Goal: Task Accomplishment & Management: Use online tool/utility

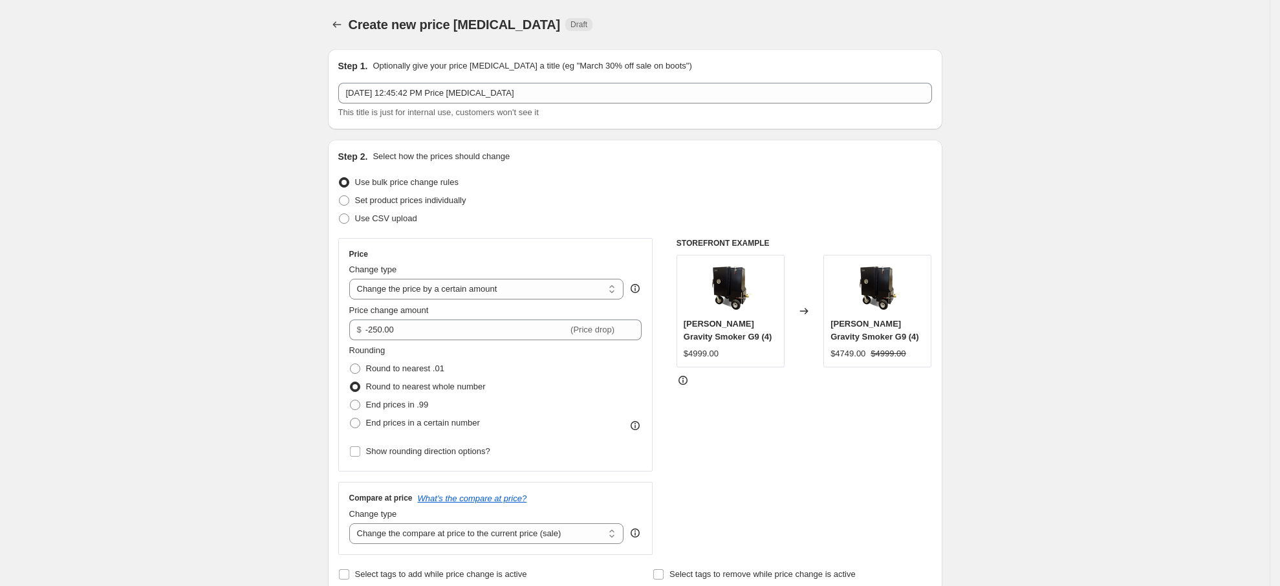
select select "by"
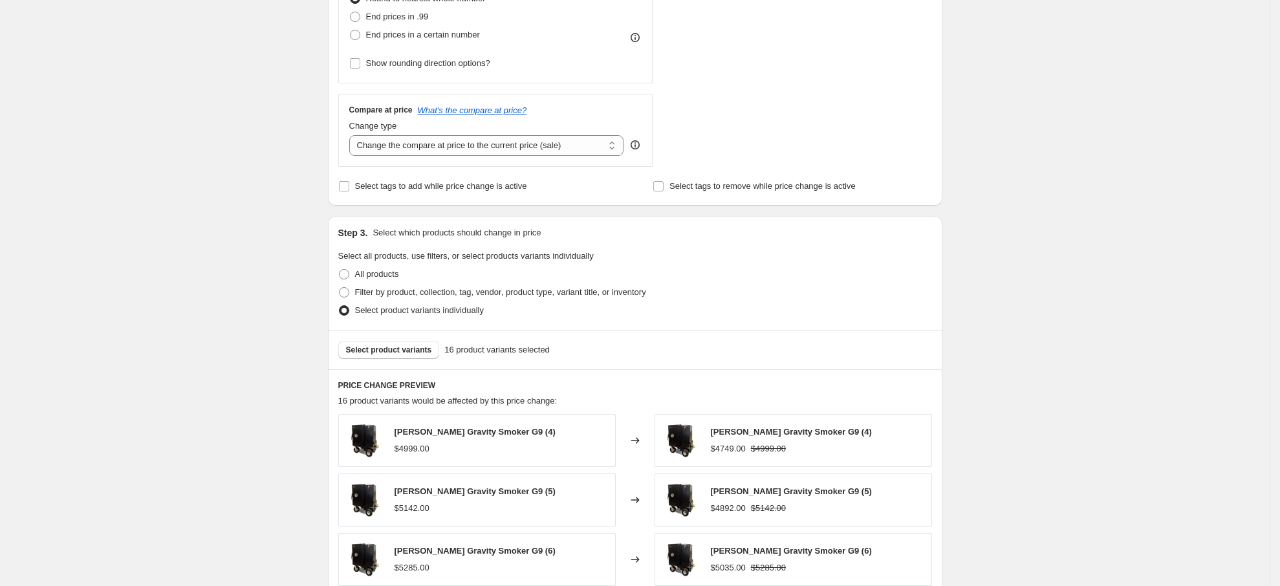
scroll to position [582, 0]
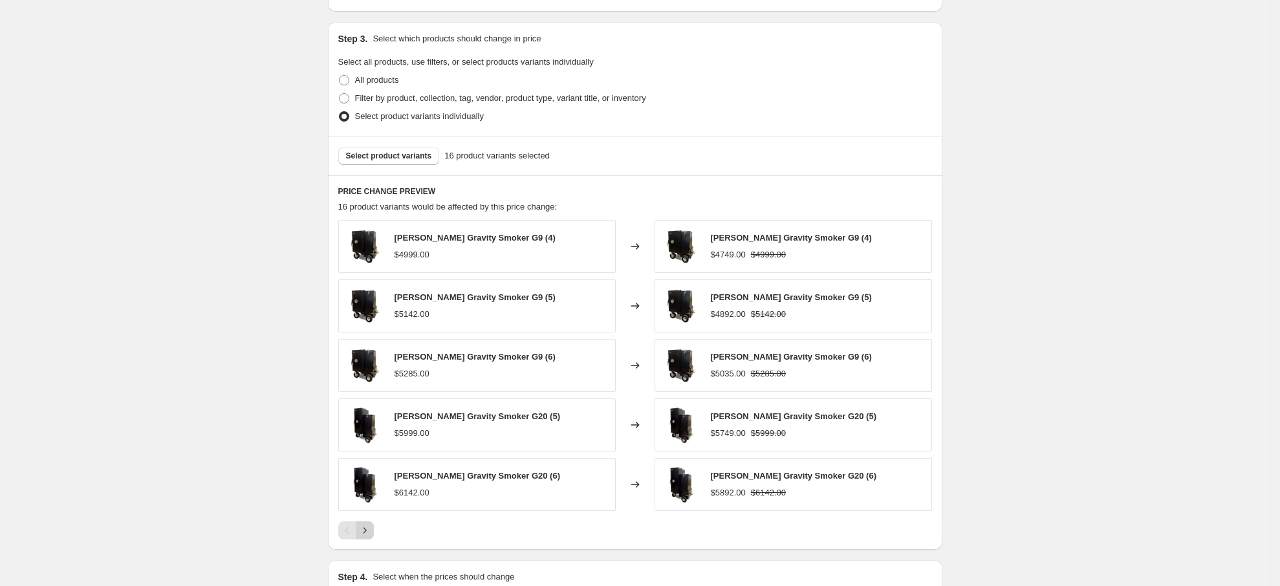
click at [368, 534] on icon "Next" at bounding box center [364, 530] width 13 height 13
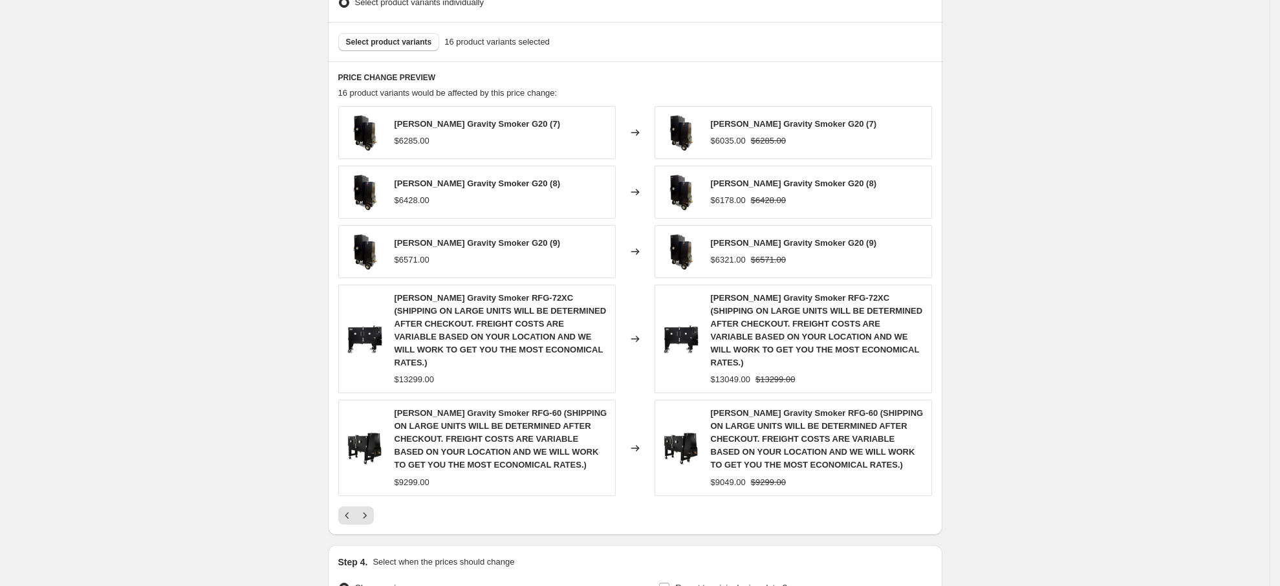
scroll to position [834, 0]
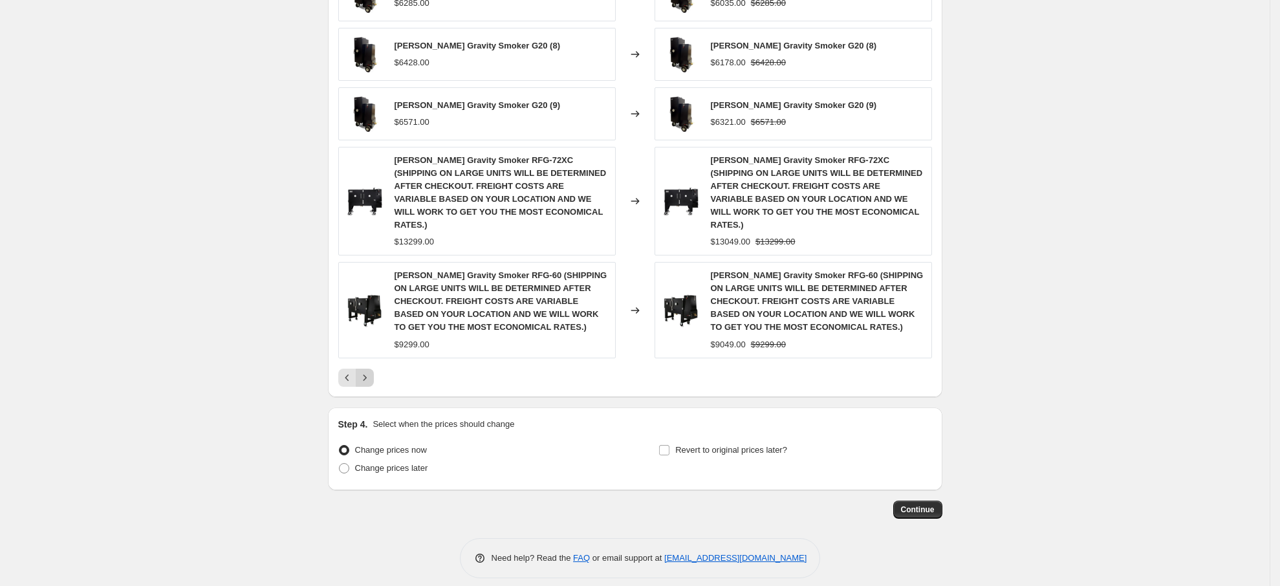
click at [369, 371] on icon "Next" at bounding box center [364, 377] width 13 height 13
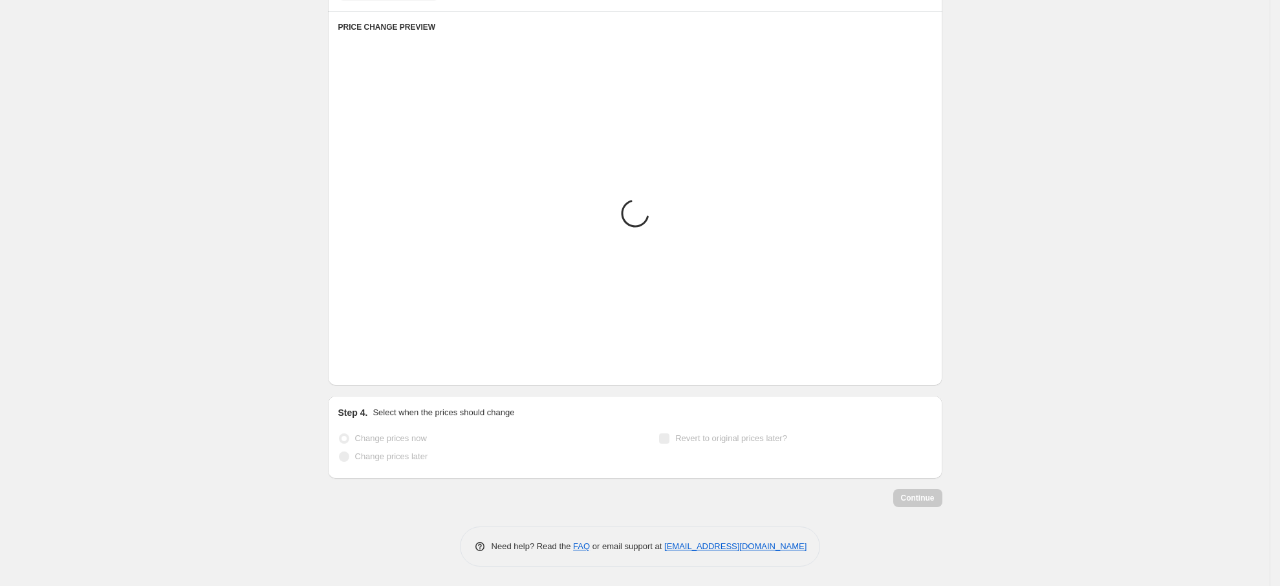
scroll to position [769, 0]
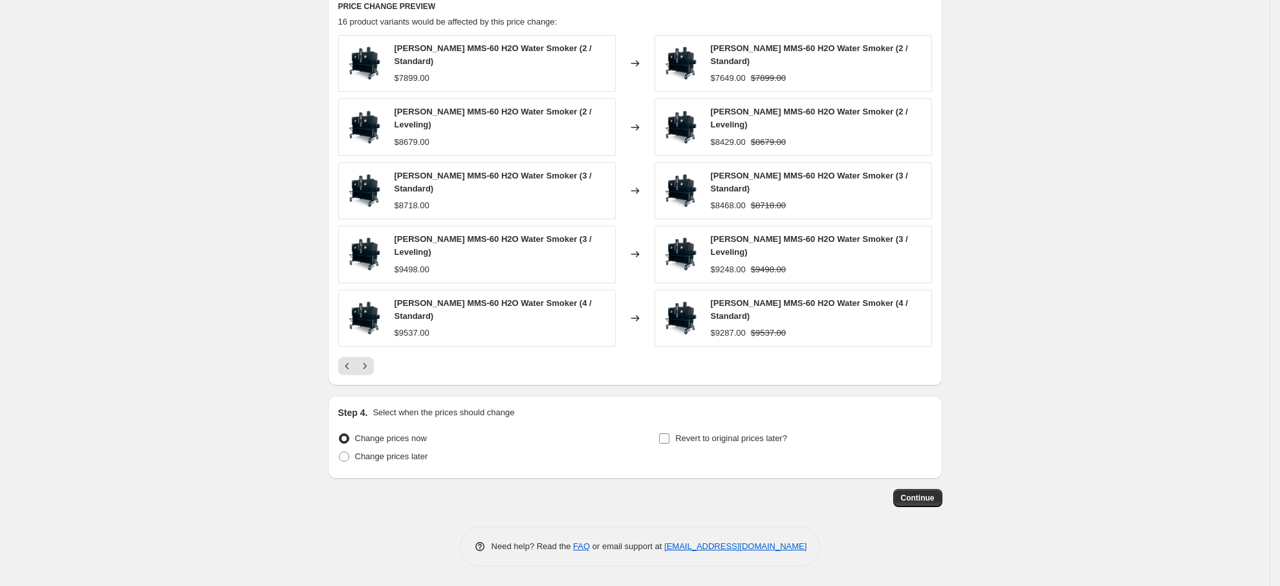
click at [670, 438] on input "Revert to original prices later?" at bounding box center [664, 439] width 10 height 10
checkbox input "true"
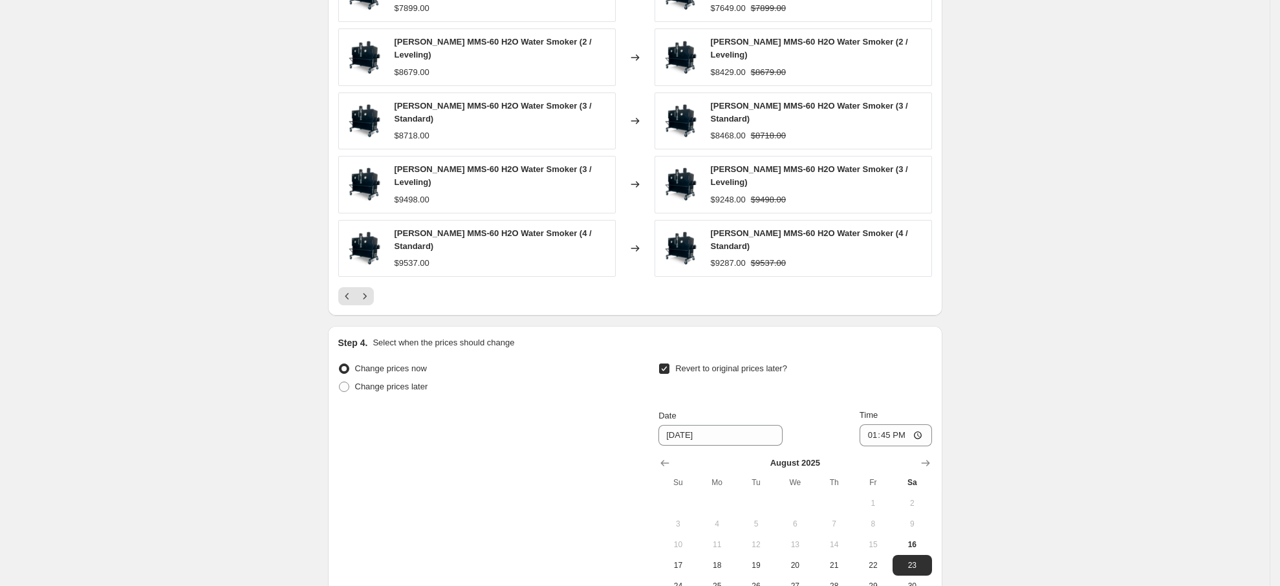
scroll to position [963, 0]
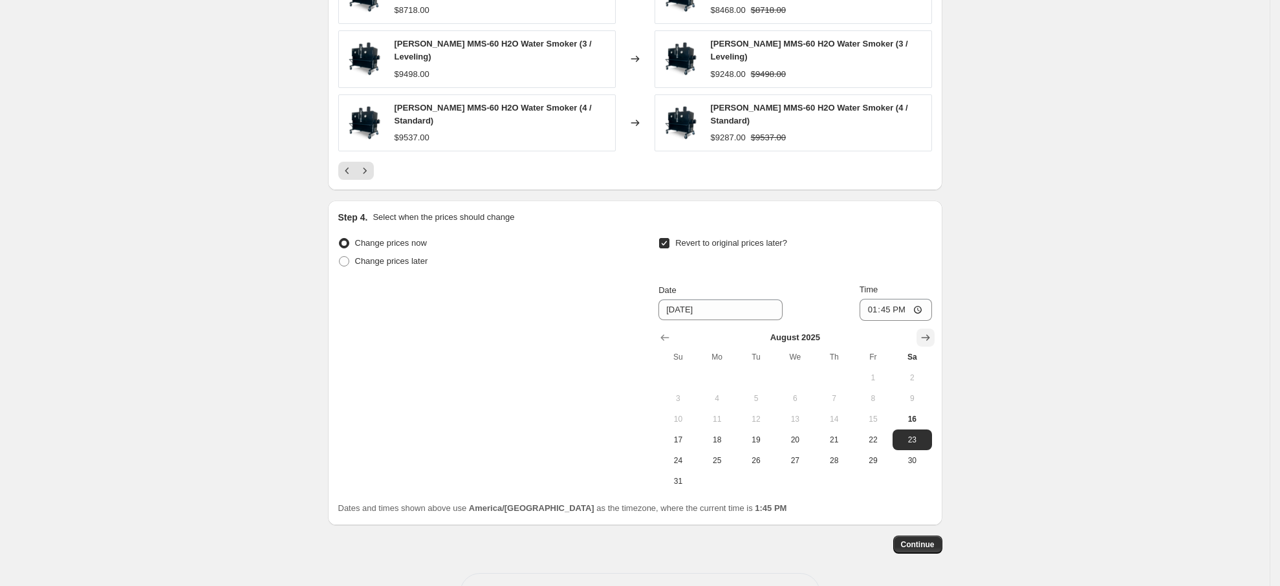
click at [932, 336] on icon "Show next month, September 2025" at bounding box center [925, 337] width 13 height 13
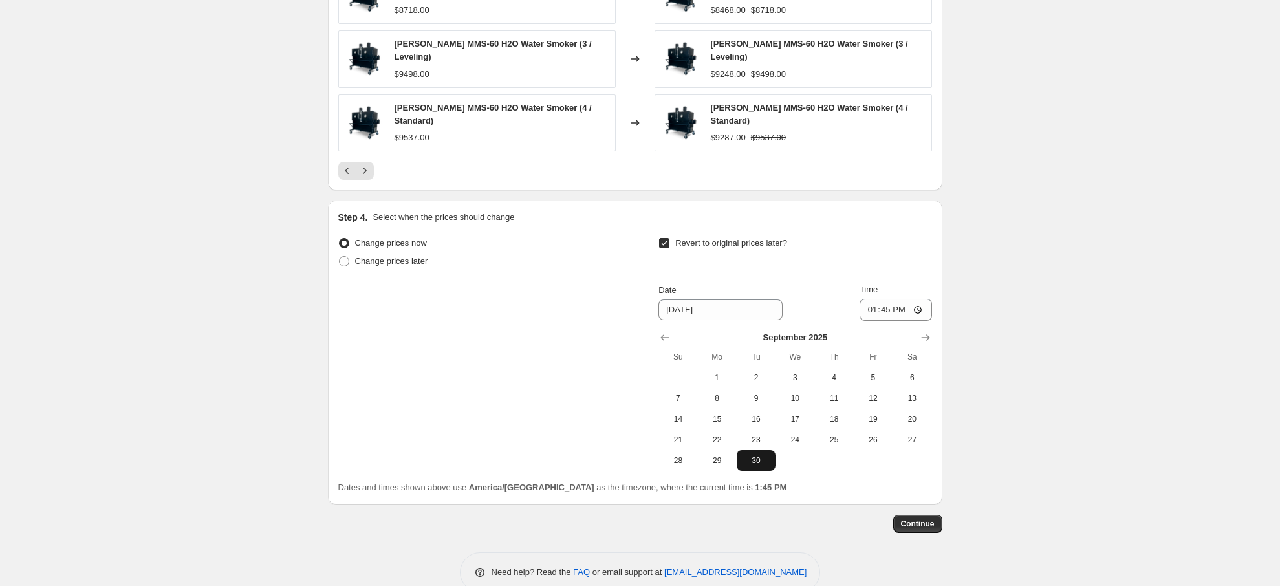
click at [759, 463] on span "30" at bounding box center [756, 461] width 28 height 10
click at [710, 424] on span "15" at bounding box center [717, 419] width 28 height 10
click at [908, 312] on input "13:45" at bounding box center [896, 310] width 72 height 22
click at [757, 424] on span "16" at bounding box center [756, 419] width 28 height 10
type input "9/16/2025"
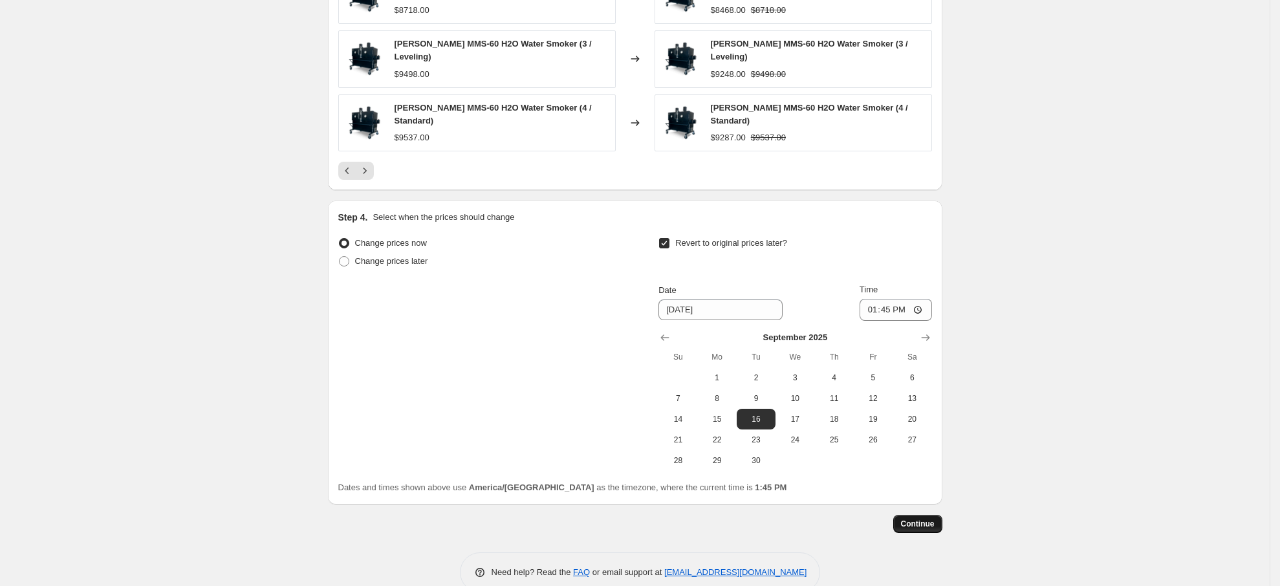
click at [915, 525] on span "Continue" at bounding box center [918, 524] width 34 height 10
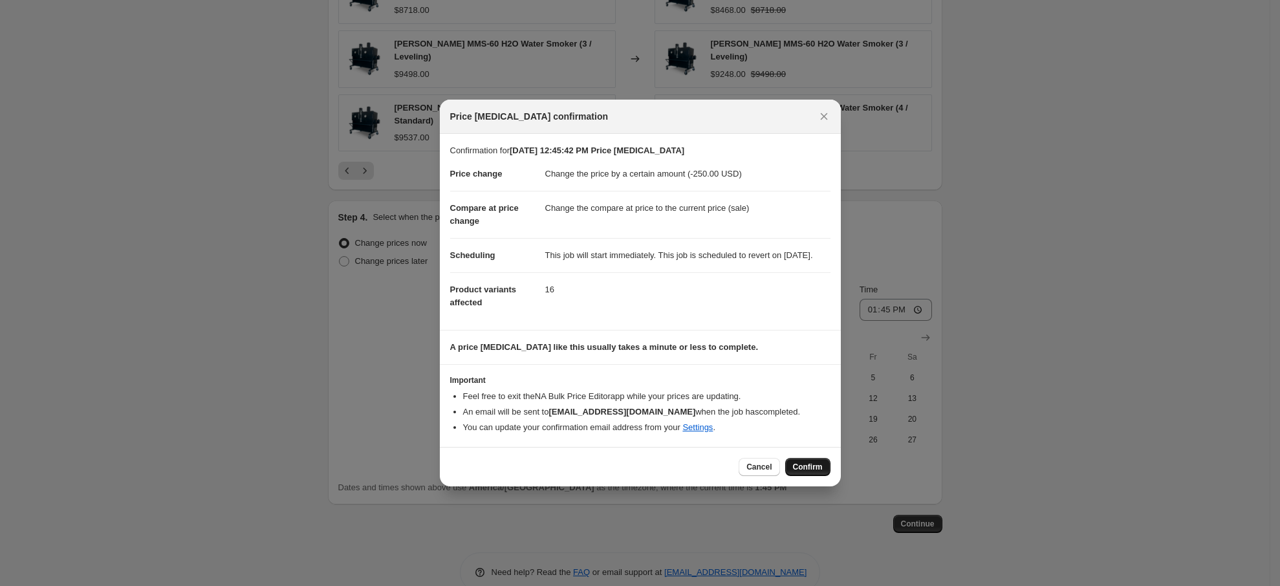
click at [800, 467] on button "Confirm" at bounding box center [807, 467] width 45 height 18
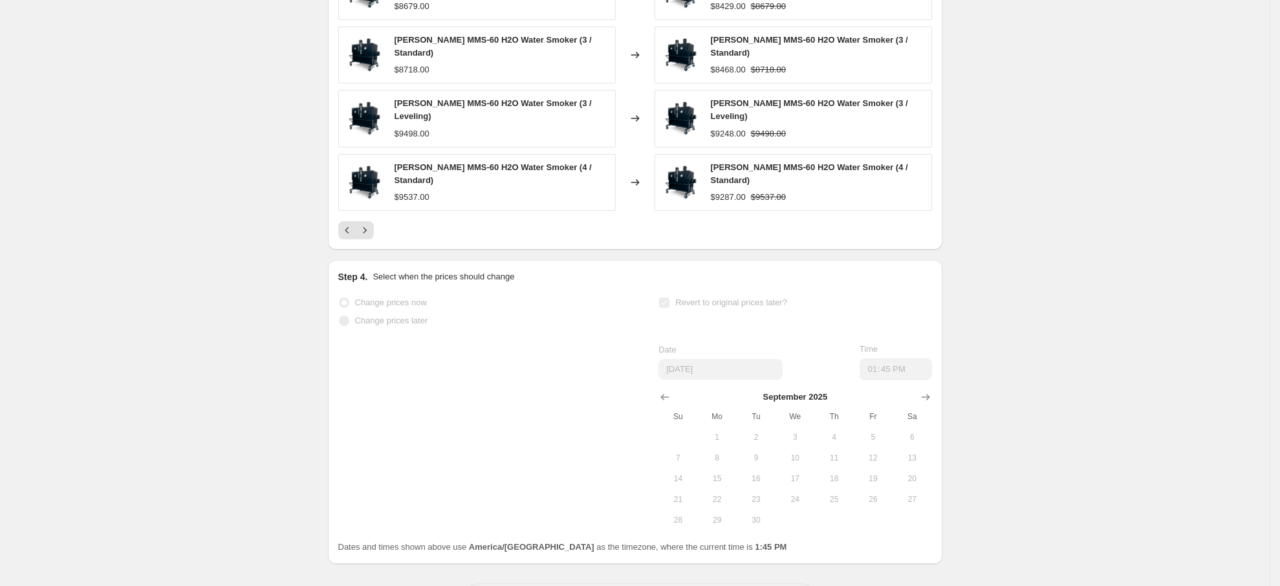
scroll to position [996, 0]
select select "by"
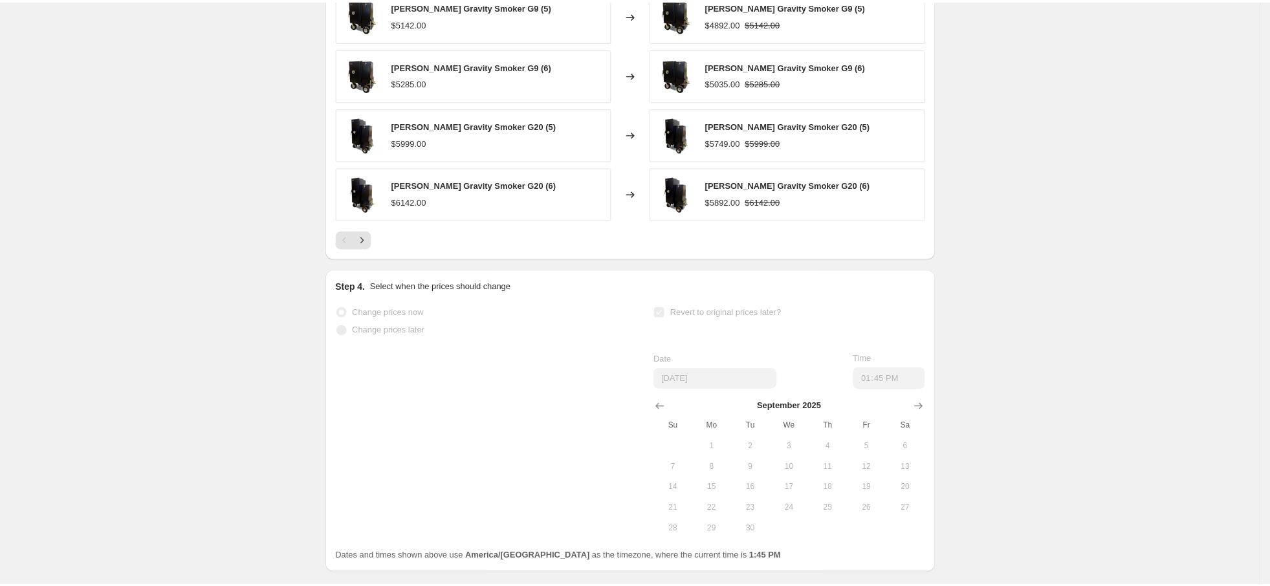
scroll to position [0, 0]
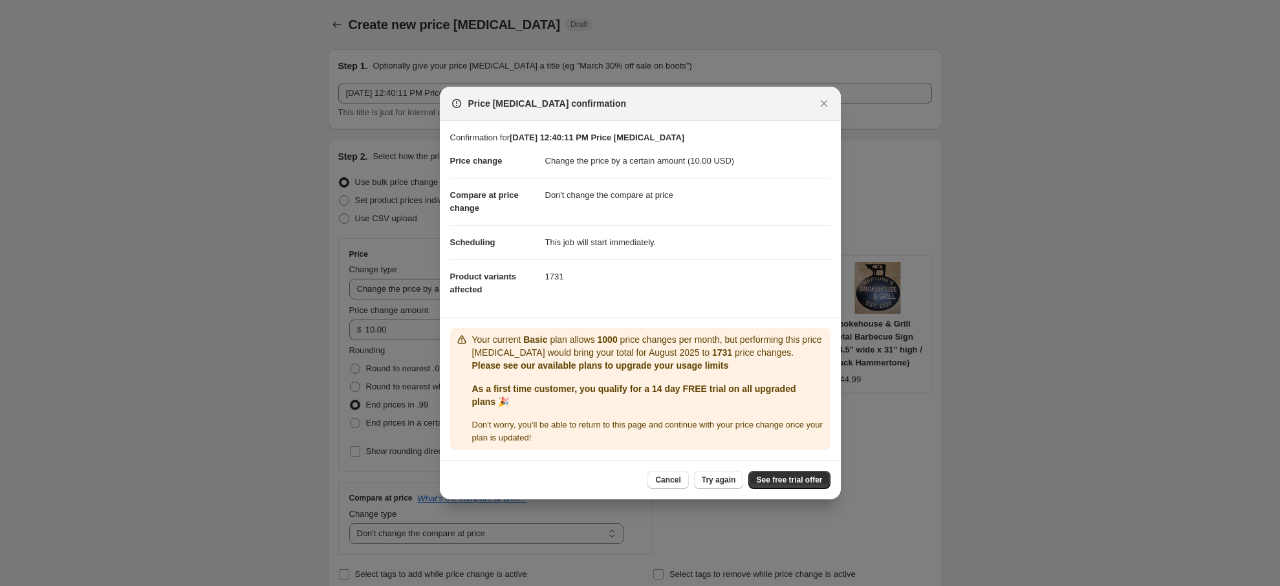
select select "by"
select select "no_change"
select select "tag"
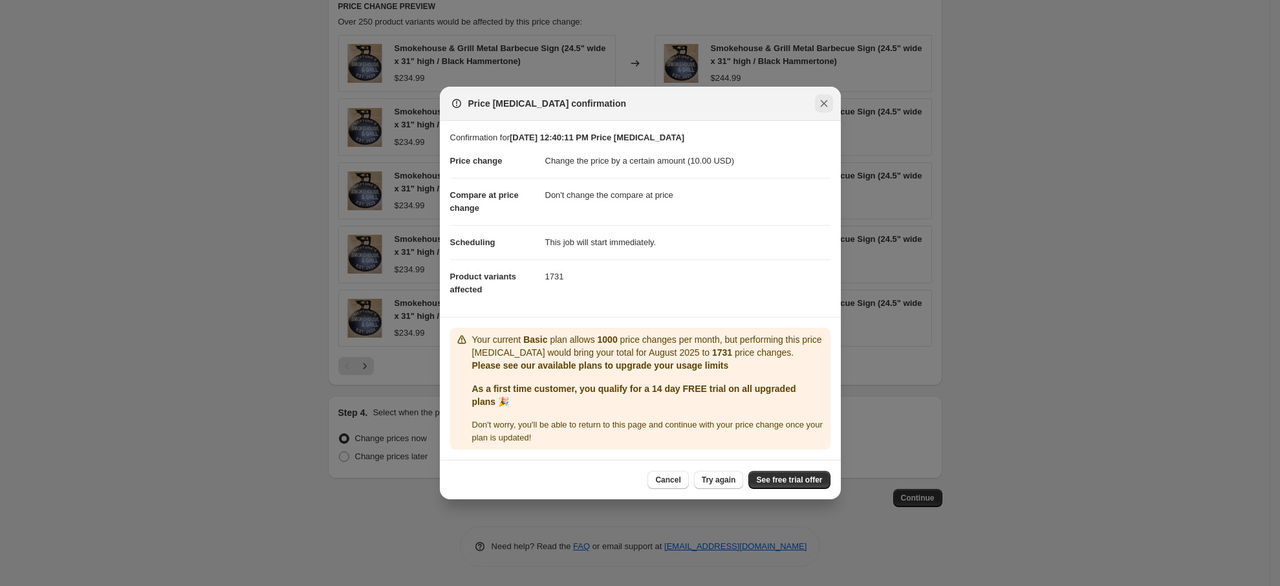
click at [822, 100] on icon "Close" at bounding box center [824, 103] width 13 height 13
